Goal: Task Accomplishment & Management: Use online tool/utility

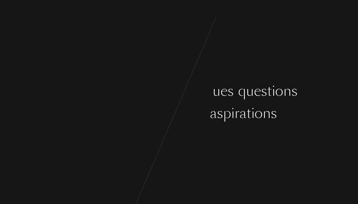
click at [175, 144] on div "C o m m e n ç o n s p a r q u e l q u e s q u e s t i o n s s u r v o s g o û t…" at bounding box center [179, 102] width 358 height 204
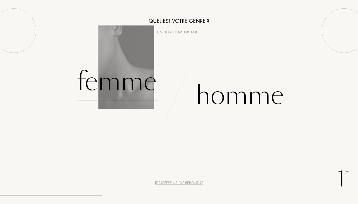
click at [132, 84] on div "Femme" at bounding box center [117, 82] width 80 height 38
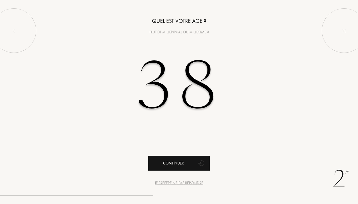
type input "38"
click at [172, 164] on div "Continuer" at bounding box center [178, 163] width 61 height 15
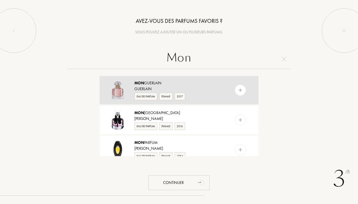
type input "Mon"
click at [237, 87] on div at bounding box center [240, 90] width 11 height 11
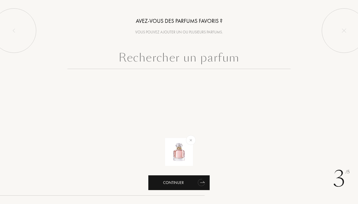
click at [193, 180] on div "Continuer" at bounding box center [178, 183] width 61 height 15
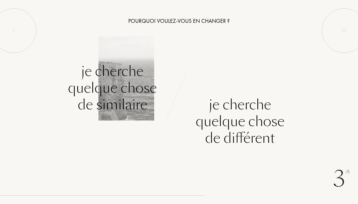
click at [97, 95] on div "Je cherche quelque chose de similaire" at bounding box center [112, 88] width 89 height 50
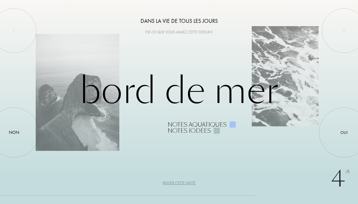
click at [186, 184] on div "Passer cette note" at bounding box center [179, 184] width 33 height 6
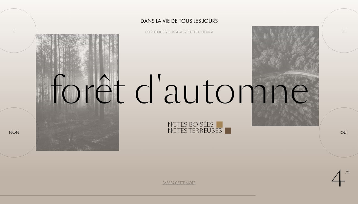
click at [186, 184] on div "Passer cette note" at bounding box center [179, 184] width 33 height 6
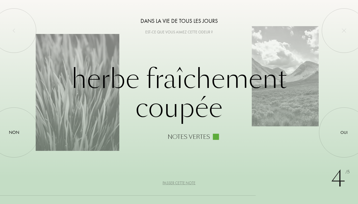
click at [186, 184] on div "Passer cette note" at bounding box center [179, 184] width 33 height 6
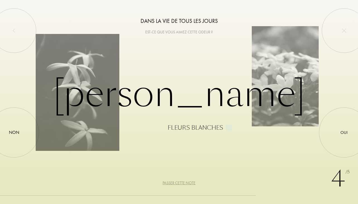
click at [186, 184] on div "Passer cette note" at bounding box center [179, 184] width 33 height 6
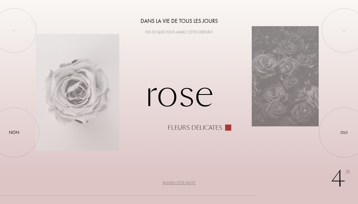
click at [186, 184] on div "Passer cette note" at bounding box center [179, 184] width 33 height 6
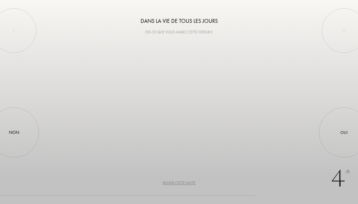
click at [186, 184] on div "Passer cette note" at bounding box center [179, 184] width 33 height 6
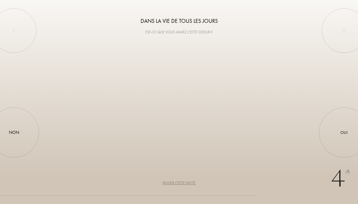
click at [186, 184] on div "Passer cette note" at bounding box center [179, 184] width 33 height 6
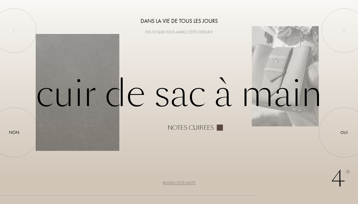
click at [186, 184] on div "Passer cette note" at bounding box center [179, 184] width 33 height 6
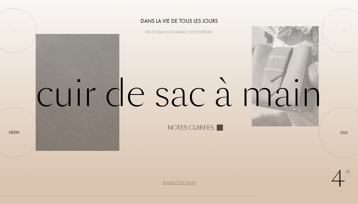
click at [186, 184] on div "Passer cette note" at bounding box center [179, 184] width 33 height 6
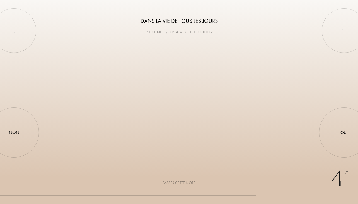
click at [186, 184] on div "Passer cette note" at bounding box center [179, 184] width 33 height 6
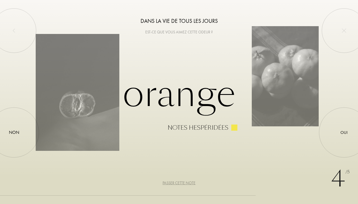
click at [186, 184] on div "Passer cette note" at bounding box center [179, 184] width 33 height 6
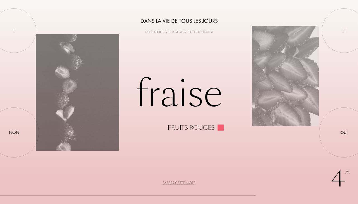
click at [186, 184] on div "Passer cette note" at bounding box center [179, 184] width 33 height 6
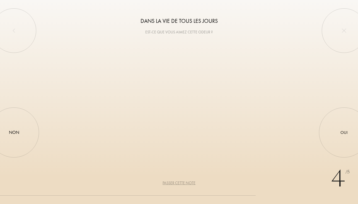
click at [186, 184] on div "Passer cette note" at bounding box center [179, 184] width 33 height 6
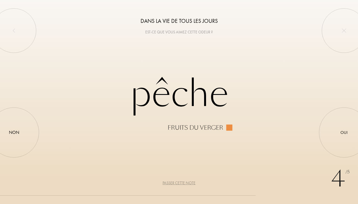
click at [186, 184] on div "Passer cette note" at bounding box center [179, 184] width 33 height 6
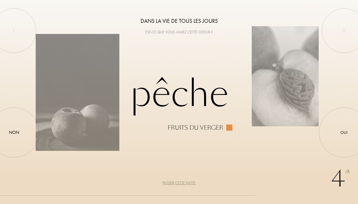
click at [186, 184] on div "Passer cette note" at bounding box center [179, 184] width 33 height 6
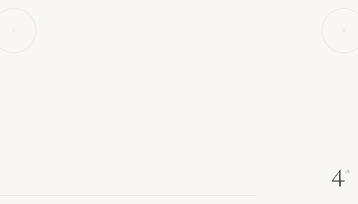
click at [186, 184] on div "Passer cette note" at bounding box center [179, 184] width 33 height 6
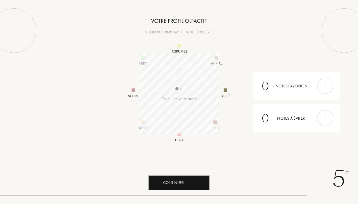
scroll to position [81, 81]
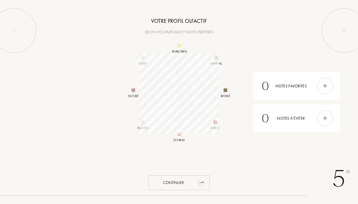
click at [188, 180] on div "Continuer" at bounding box center [178, 183] width 61 height 15
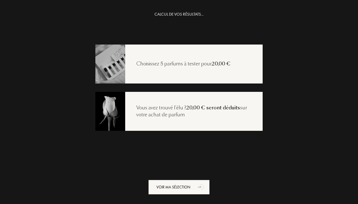
scroll to position [11, 0]
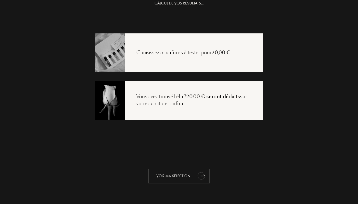
click at [187, 176] on div "Voir ma sélection" at bounding box center [178, 176] width 61 height 15
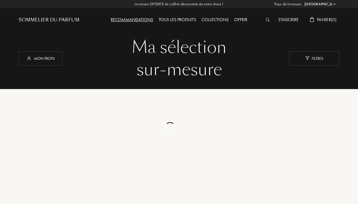
select select "FR"
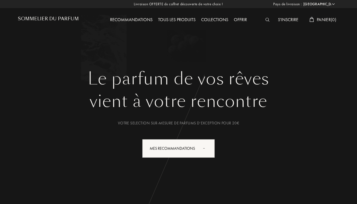
select select "FR"
